Goal: Information Seeking & Learning: Check status

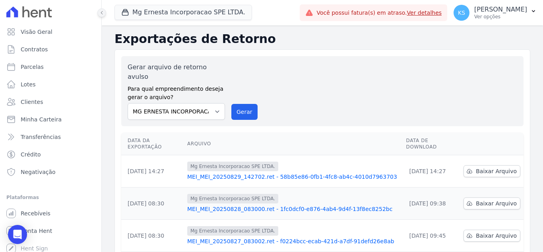
click at [102, 14] on icon at bounding box center [101, 12] width 5 height 5
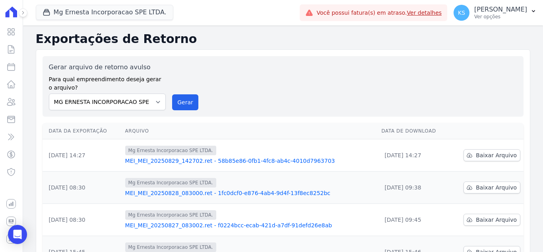
click at [21, 13] on icon at bounding box center [23, 12] width 5 height 5
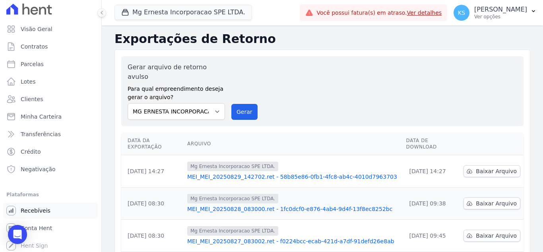
scroll to position [4, 0]
drag, startPoint x: 31, startPoint y: 214, endPoint x: 72, endPoint y: 200, distance: 43.4
click at [31, 214] on link "Recebíveis" at bounding box center [50, 209] width 95 height 16
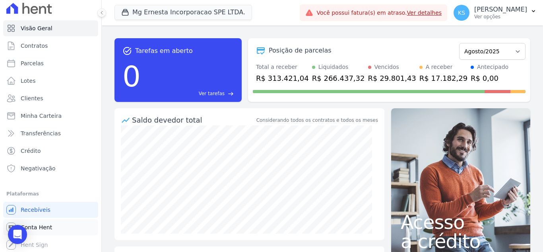
scroll to position [4, 0]
click at [34, 227] on span "Conta Hent" at bounding box center [36, 226] width 31 height 8
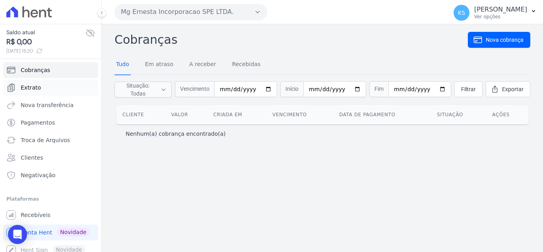
click at [39, 93] on link "Extrato" at bounding box center [50, 88] width 95 height 16
click at [39, 89] on span "Extrato" at bounding box center [31, 88] width 20 height 8
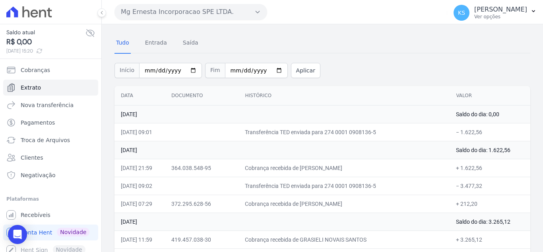
scroll to position [40, 0]
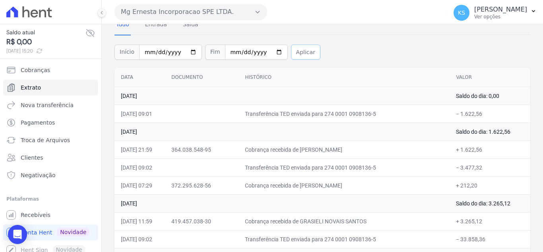
click at [292, 53] on button "Aplicar" at bounding box center [305, 52] width 29 height 15
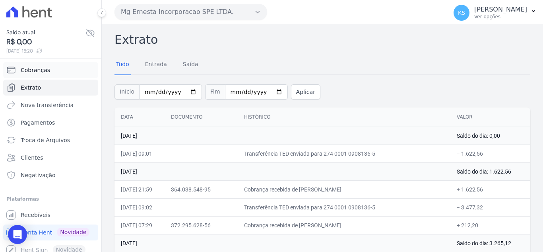
click at [37, 69] on span "Cobranças" at bounding box center [35, 70] width 29 height 8
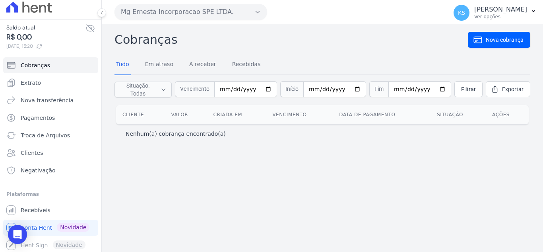
scroll to position [6, 0]
drag, startPoint x: 38, startPoint y: 207, endPoint x: 90, endPoint y: 208, distance: 52.1
click at [38, 208] on span "Recebíveis" at bounding box center [36, 209] width 30 height 8
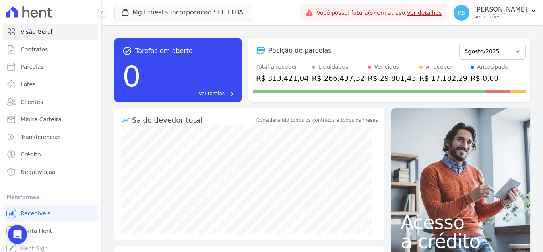
click at [319, 74] on div "R$ 266.437,32" at bounding box center [338, 78] width 53 height 11
click at [301, 51] on div "Posição de parcelas" at bounding box center [300, 51] width 63 height 10
click at [34, 157] on span "Crédito" at bounding box center [31, 154] width 20 height 8
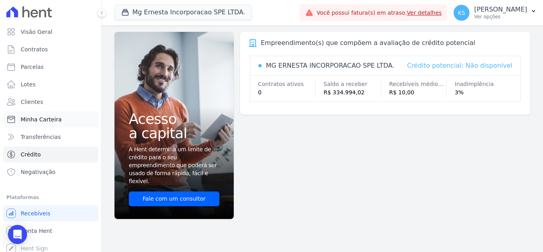
click at [36, 120] on span "Minha Carteira" at bounding box center [41, 119] width 41 height 8
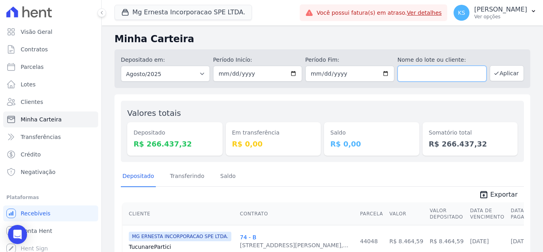
click at [398, 77] on input "text" at bounding box center [442, 74] width 89 height 16
type input "[PERSON_NAME]"
drag, startPoint x: 507, startPoint y: 68, endPoint x: 400, endPoint y: 140, distance: 128.3
click at [507, 69] on button "Aplicar" at bounding box center [507, 73] width 34 height 16
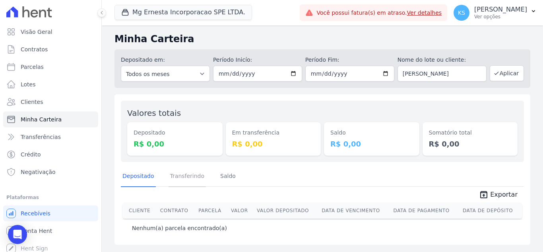
click at [185, 182] on link "Transferindo" at bounding box center [188, 176] width 38 height 21
click at [222, 177] on link "Saldo" at bounding box center [228, 176] width 19 height 21
click at [142, 179] on link "Depositado" at bounding box center [138, 176] width 35 height 21
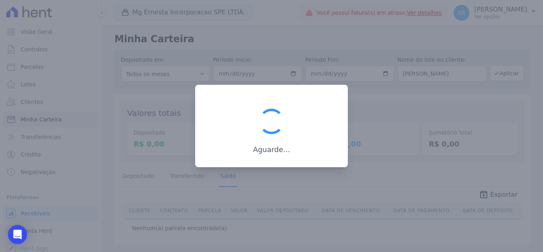
click at [282, 39] on div at bounding box center [271, 126] width 543 height 252
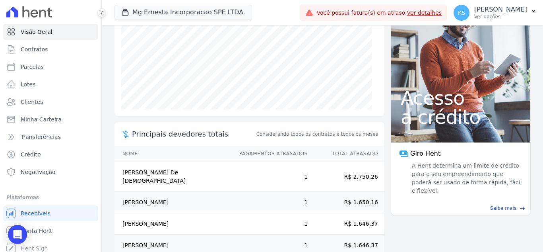
scroll to position [154, 0]
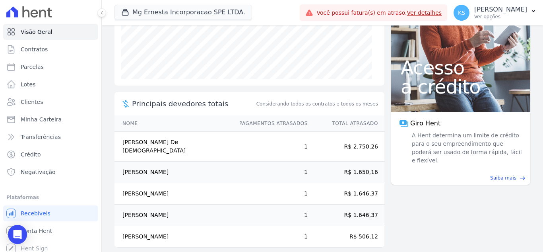
click at [348, 226] on td "R$ 506,12" at bounding box center [346, 236] width 76 height 21
drag, startPoint x: 228, startPoint y: 229, endPoint x: 206, endPoint y: 230, distance: 22.3
click at [115, 227] on tr "Daniela Machado Ferreira Dos Santos 1 R$ 506,12" at bounding box center [250, 236] width 270 height 21
click at [237, 226] on td "1" at bounding box center [270, 236] width 76 height 21
drag, startPoint x: 218, startPoint y: 230, endPoint x: 133, endPoint y: 227, distance: 85.2
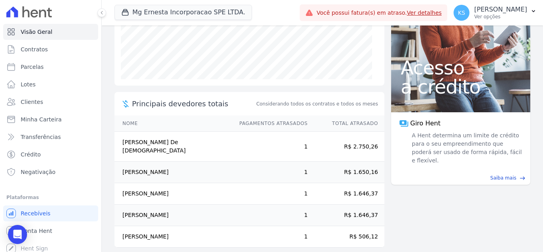
click at [119, 227] on td "[PERSON_NAME]" at bounding box center [173, 236] width 117 height 21
copy td "[PERSON_NAME]"
click at [269, 194] on td "1" at bounding box center [270, 193] width 76 height 21
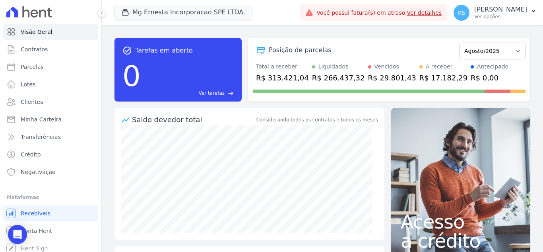
scroll to position [0, 0]
click at [323, 76] on div "R$ 266.437,32" at bounding box center [338, 78] width 53 height 11
click at [36, 70] on span "Parcelas" at bounding box center [32, 67] width 23 height 8
select select
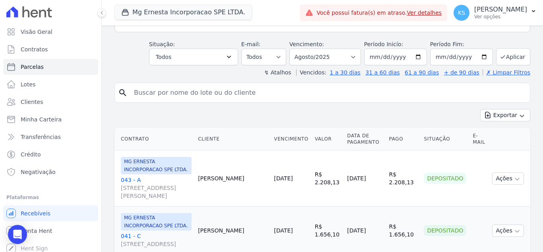
scroll to position [119, 0]
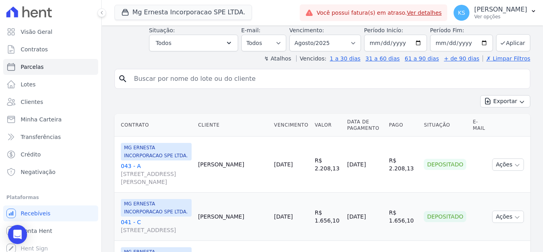
click at [159, 78] on input "search" at bounding box center [328, 79] width 398 height 16
type input "[PERSON_NAME]"
select select
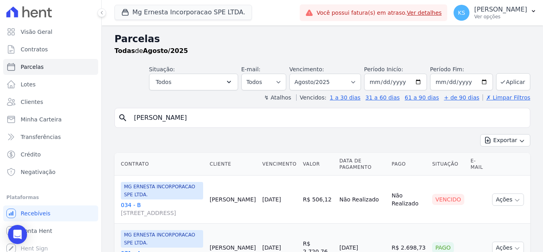
scroll to position [36, 0]
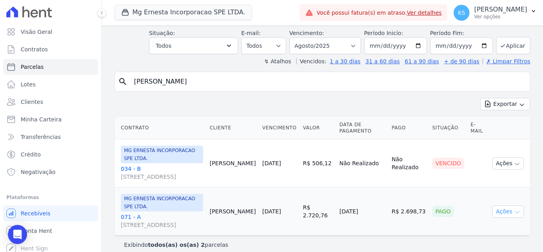
click at [500, 206] on button "Ações" at bounding box center [508, 211] width 32 height 12
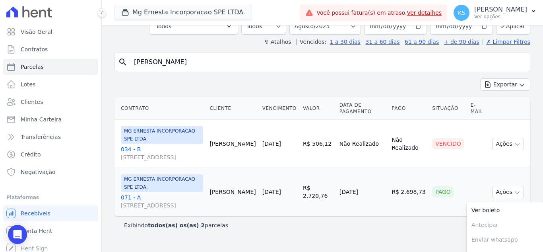
scroll to position [74, 0]
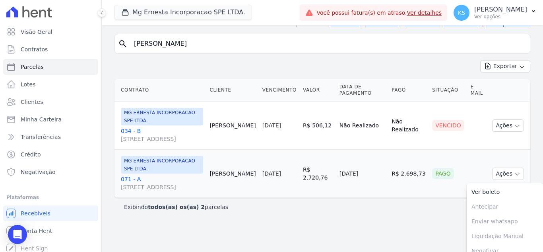
click at [403, 208] on div "Parcelas Todas de Agosto/2025 Situação: Agendado Em Aberto Pago Processando Can…" at bounding box center [322, 86] width 441 height 270
